Goal: Check status: Check status

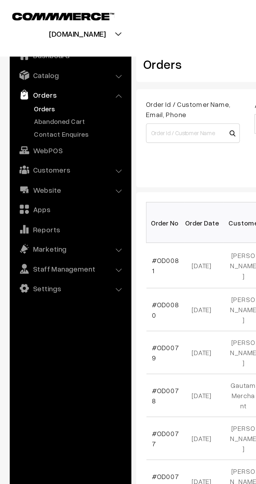
click at [21, 59] on link "Orders" at bounding box center [43, 57] width 52 height 5
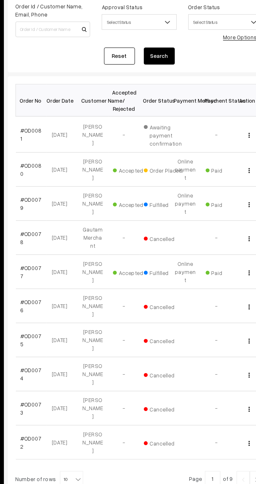
click at [87, 143] on link "#OD0081" at bounding box center [89, 142] width 14 height 10
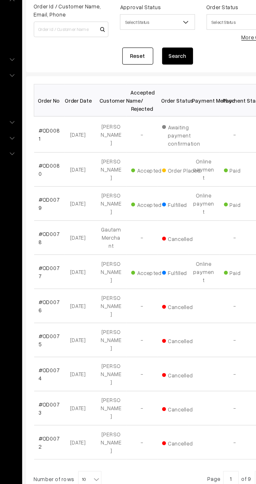
click at [87, 161] on link "#OD0080" at bounding box center [89, 166] width 14 height 10
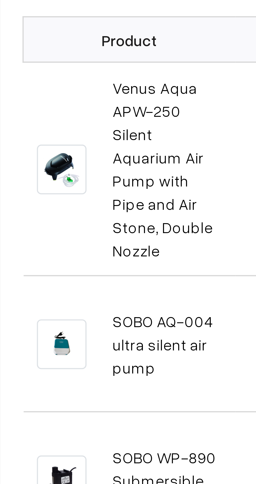
scroll to position [13, 0]
